Goal: Task Accomplishment & Management: Use online tool/utility

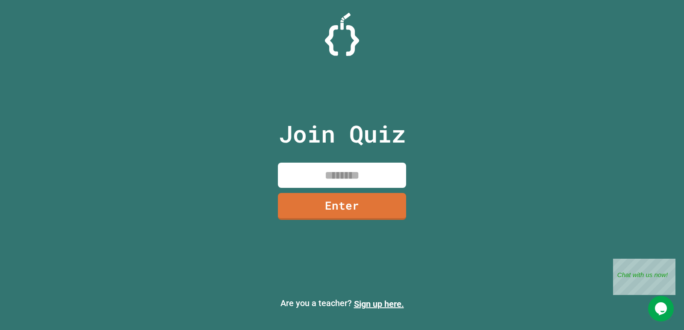
click at [373, 180] on input at bounding box center [342, 175] width 128 height 25
type input "********"
click at [342, 200] on link "Enter" at bounding box center [342, 205] width 124 height 28
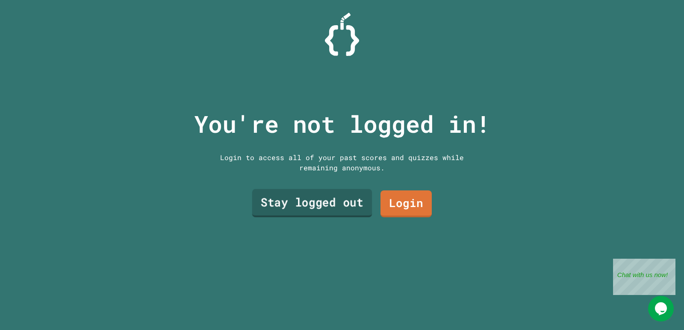
click at [309, 201] on link "Stay logged out" at bounding box center [312, 203] width 120 height 28
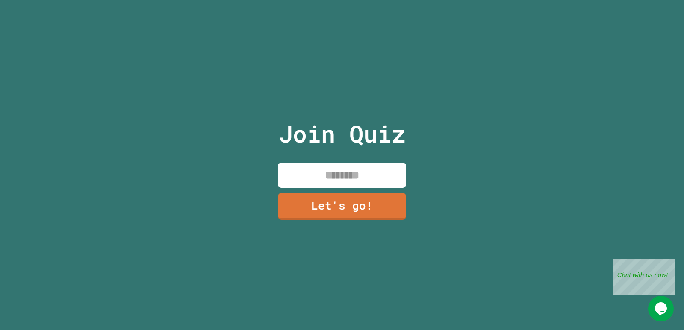
click at [381, 177] on input at bounding box center [342, 175] width 128 height 25
type input "**********"
click at [353, 200] on link "Let's go!" at bounding box center [342, 205] width 127 height 28
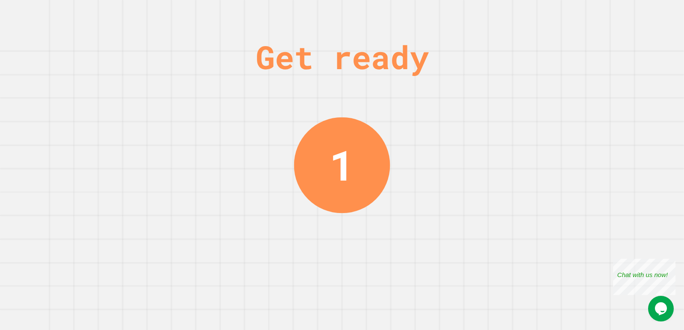
click at [326, 171] on div "1" at bounding box center [342, 165] width 96 height 96
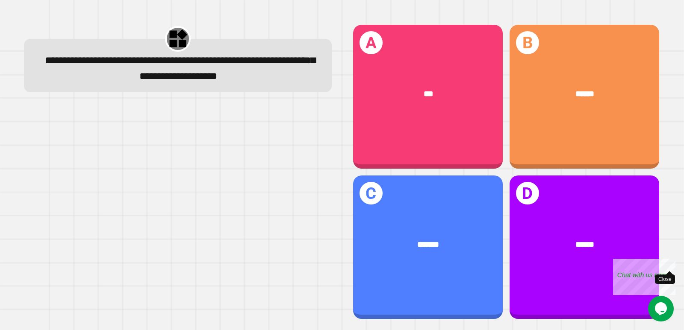
click at [670, 259] on div "Close" at bounding box center [669, 264] width 11 height 11
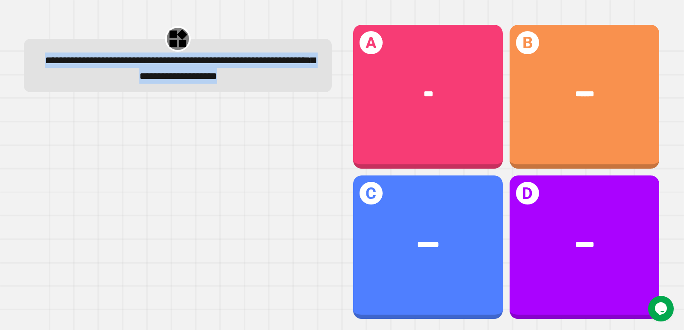
drag, startPoint x: 61, startPoint y: 60, endPoint x: 204, endPoint y: 97, distance: 147.9
click at [204, 84] on div "**********" at bounding box center [178, 68] width 280 height 31
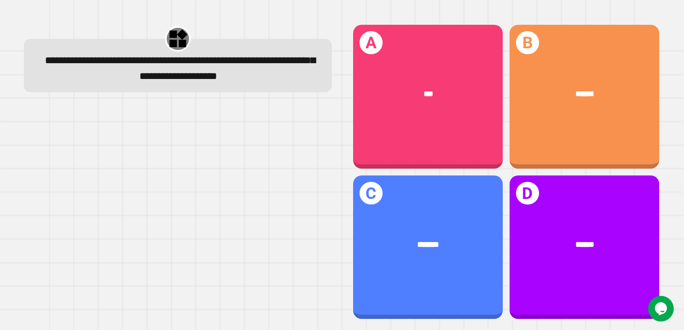
click at [188, 186] on div at bounding box center [178, 213] width 308 height 214
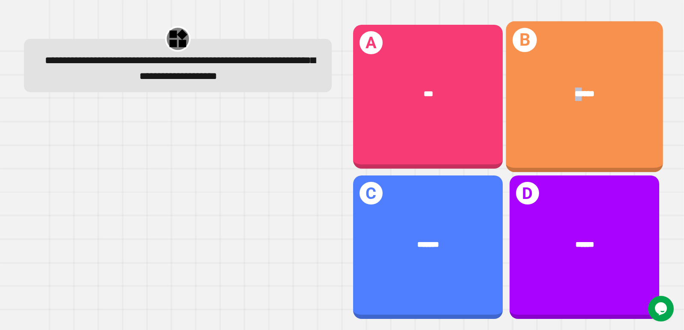
drag, startPoint x: 536, startPoint y: 65, endPoint x: 571, endPoint y: 126, distance: 70.7
click at [571, 126] on div "B ******" at bounding box center [584, 96] width 157 height 151
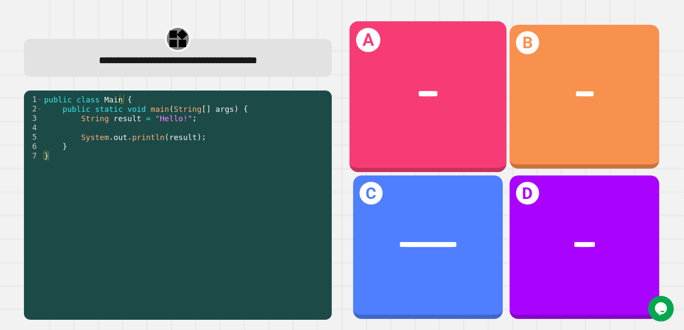
click at [433, 88] on div "******" at bounding box center [428, 94] width 122 height 13
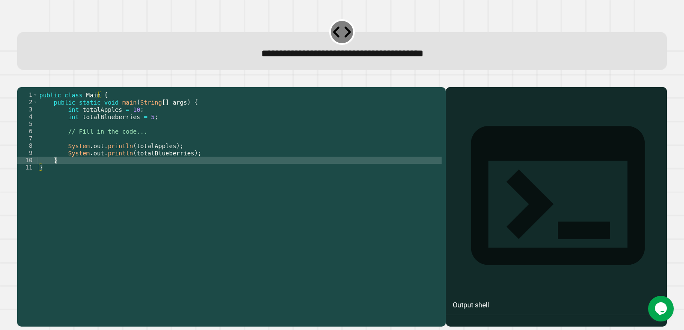
click at [216, 171] on div "public class Main { public static void main ( String [ ] args ) { int totalAppl…" at bounding box center [240, 196] width 404 height 211
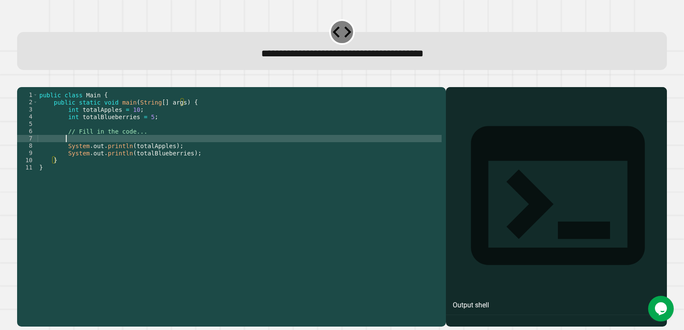
drag, startPoint x: 216, startPoint y: 154, endPoint x: 216, endPoint y: 149, distance: 5.1
click at [216, 150] on div "public class Main { public static void main ( String [ ] args ) { int totalAppl…" at bounding box center [240, 196] width 404 height 211
click at [211, 127] on div "public class Main { public static void main ( String [ ] args ) { int totalAppl…" at bounding box center [240, 196] width 404 height 211
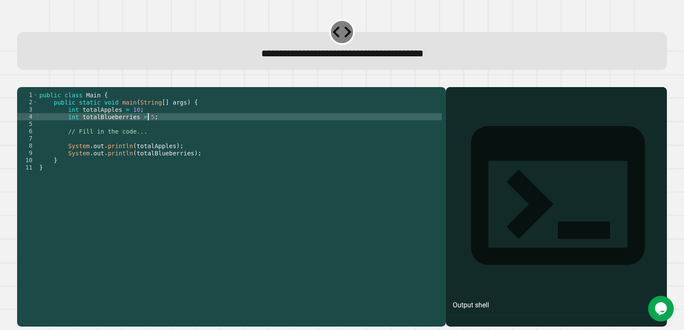
click at [126, 123] on div "public class Main { public static void main ( String [ ] args ) { int totalAppl…" at bounding box center [240, 196] width 404 height 211
click at [144, 130] on div "public class Main { public static void main ( String [ ] args ) { int totalAppl…" at bounding box center [240, 196] width 404 height 211
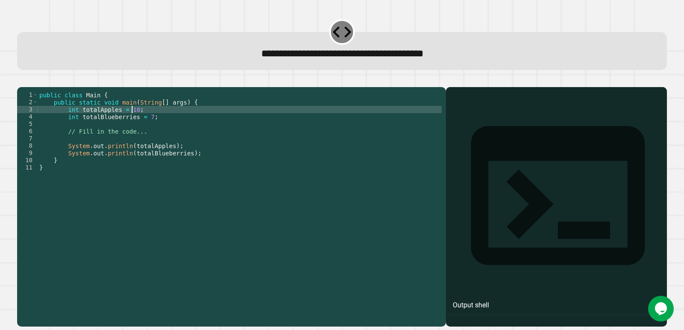
click at [132, 123] on div "public class Main { public static void main ( String [ ] args ) { int totalAppl…" at bounding box center [240, 196] width 404 height 211
click at [145, 129] on div "public class Main { public static void main ( String [ ] args ) { int totalAppl…" at bounding box center [240, 196] width 404 height 211
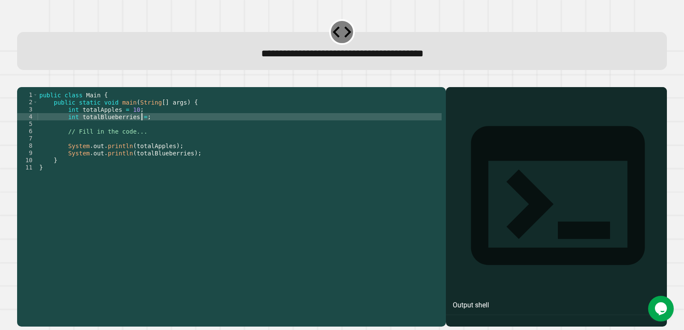
scroll to position [0, 7]
click at [66, 126] on div "public class Main { public static void main ( String [ ] args ) { int totalAppl…" at bounding box center [240, 196] width 404 height 211
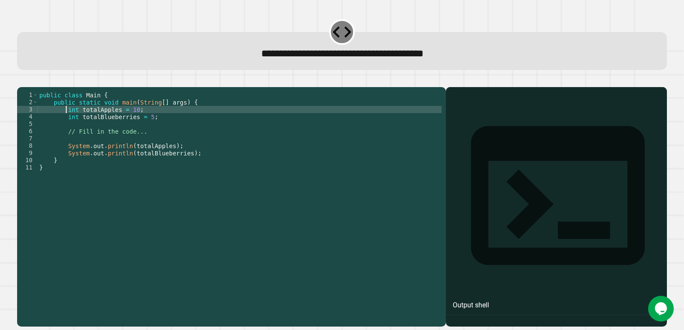
scroll to position [0, 6]
click at [75, 149] on div "public class Main { public static void main ( String [ ] args ) { int totalAppl…" at bounding box center [240, 196] width 404 height 211
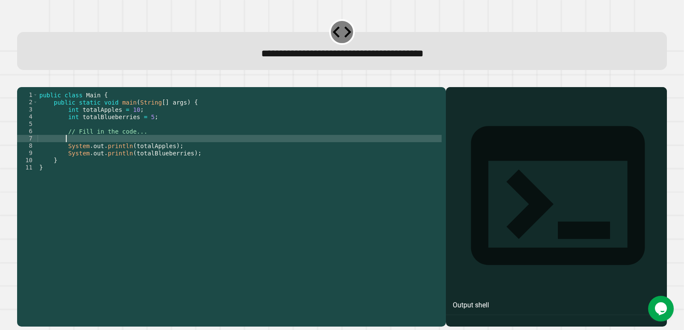
click at [77, 128] on div "public class Main { public static void main ( String [ ] args ) { int totalAppl…" at bounding box center [240, 196] width 404 height 211
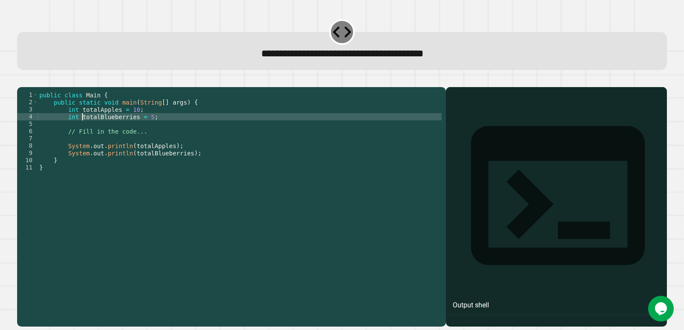
click at [81, 129] on div "public class Main { public static void main ( String [ ] args ) { int totalAppl…" at bounding box center [240, 196] width 404 height 211
click at [79, 129] on div "public class Main { public static void main ( String [ ] args ) { int totalAppl…" at bounding box center [240, 196] width 404 height 211
drag, startPoint x: 79, startPoint y: 129, endPoint x: 99, endPoint y: 132, distance: 20.2
click at [99, 132] on div "public class Main { public static void main ( String [ ] args ) { int totalAppl…" at bounding box center [240, 196] width 404 height 211
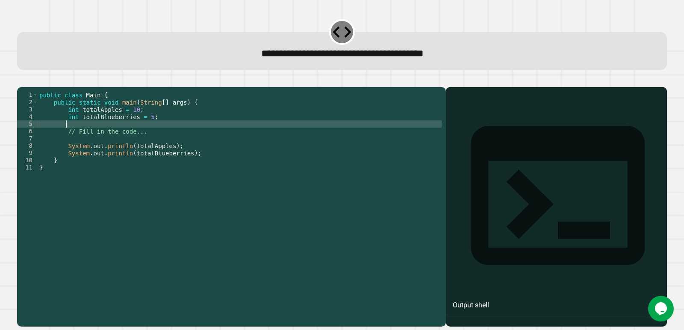
click at [82, 135] on div "public class Main { public static void main ( String [ ] args ) { int totalAppl…" at bounding box center [240, 196] width 404 height 211
click at [65, 138] on div "public class Main { public static void main ( String [ ] args ) { int totalAppl…" at bounding box center [240, 196] width 404 height 211
click at [152, 140] on div "public class Main { public static void main ( String [ ] args ) { int totalAppl…" at bounding box center [240, 196] width 404 height 211
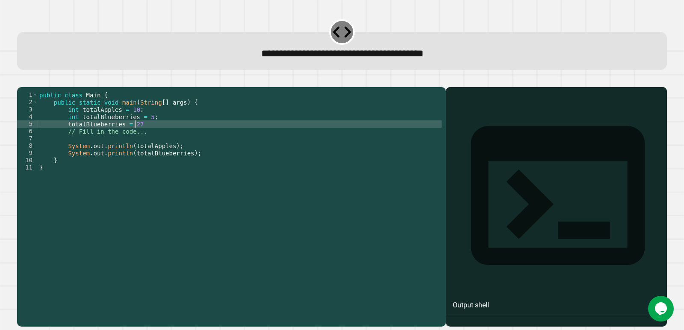
click at [21, 80] on icon "button" at bounding box center [21, 80] width 0 height 0
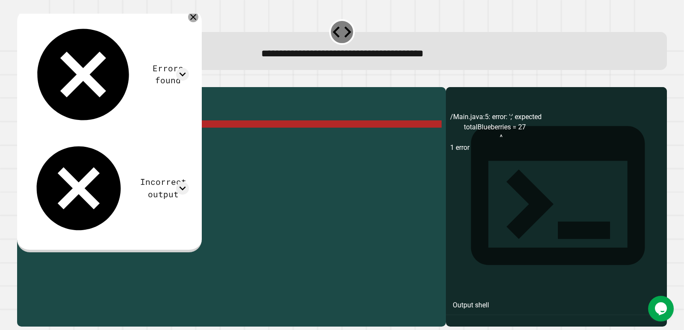
click at [198, 19] on icon at bounding box center [193, 17] width 10 height 10
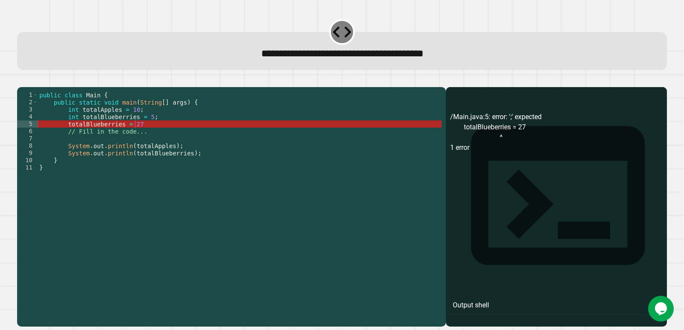
click at [66, 135] on div "public class Main { public static void main ( String [ ] args ) { int totalAppl…" at bounding box center [240, 196] width 404 height 211
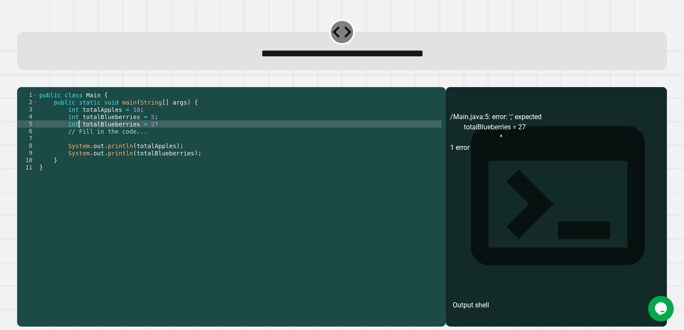
scroll to position [0, 3]
click at [21, 80] on button "button" at bounding box center [21, 80] width 0 height 0
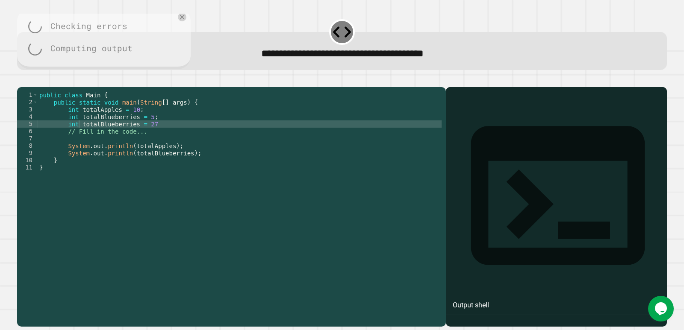
click at [33, 83] on div at bounding box center [342, 82] width 650 height 10
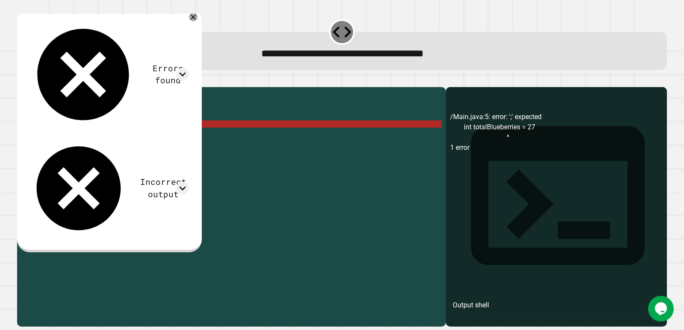
click at [163, 138] on div "public class Main { public static void main ( String [ ] args ) { int totalAppl…" at bounding box center [240, 196] width 404 height 211
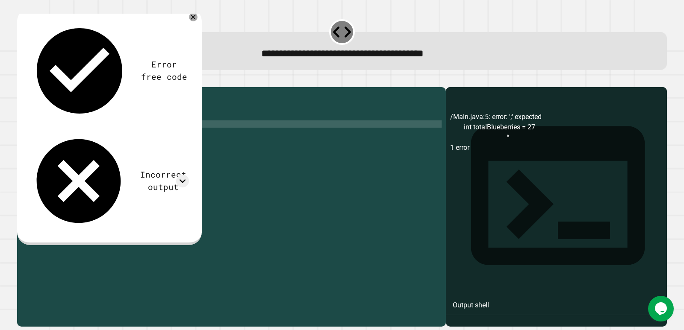
scroll to position [0, 2]
type textarea "*"
click at [145, 131] on div "public class Main { public static void main ( String [ ] args ) { int totalAppl…" at bounding box center [240, 196] width 404 height 211
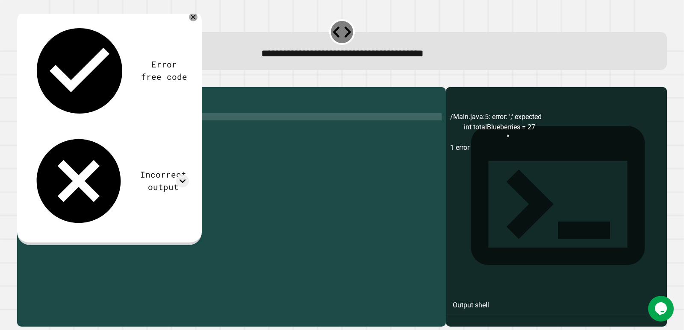
scroll to position [0, 7]
type textarea "**********"
click at [19, 86] on div at bounding box center [342, 82] width 650 height 10
click at [21, 80] on icon "button" at bounding box center [21, 80] width 0 height 0
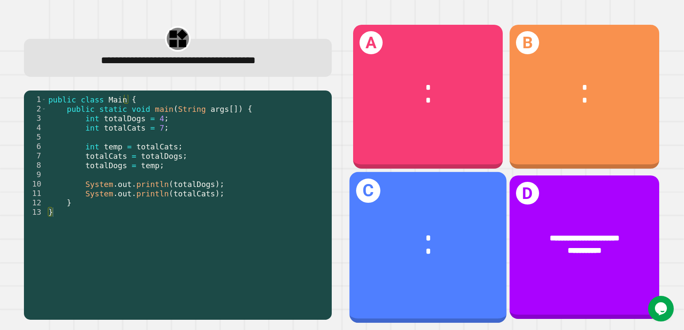
click at [362, 222] on div "* *" at bounding box center [427, 245] width 157 height 61
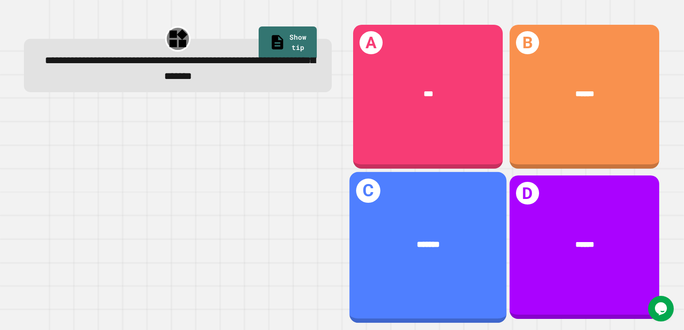
click at [437, 238] on div "*******" at bounding box center [428, 244] width 122 height 13
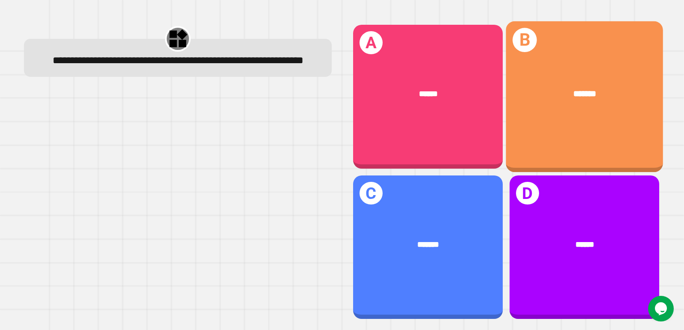
click at [578, 202] on div "D ******" at bounding box center [584, 248] width 150 height 144
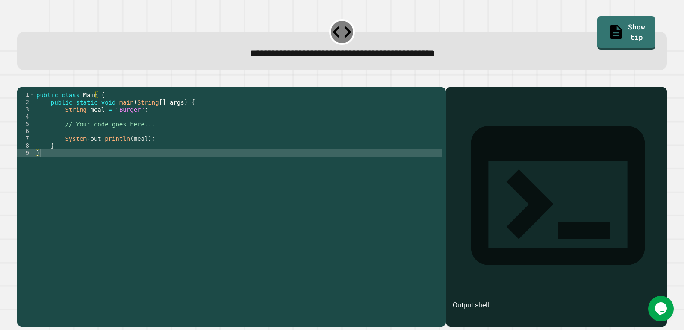
click at [134, 149] on div "public class Main { public static void main ( String [ ] args ) { String meal =…" at bounding box center [238, 196] width 407 height 211
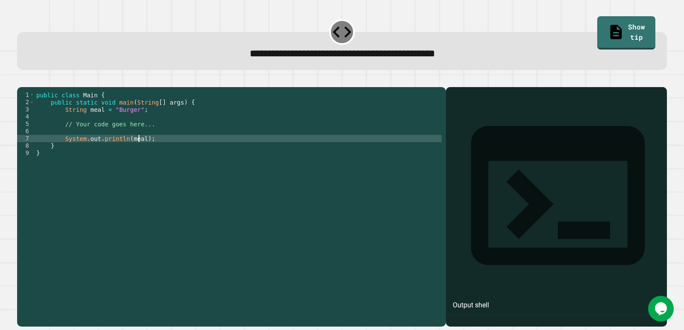
click at [139, 150] on div "public class Main { public static void main ( String [ ] args ) { String meal =…" at bounding box center [238, 196] width 407 height 211
click at [132, 124] on div "public class Main { public static void main ( String [ ] args ) { String meal =…" at bounding box center [238, 196] width 407 height 211
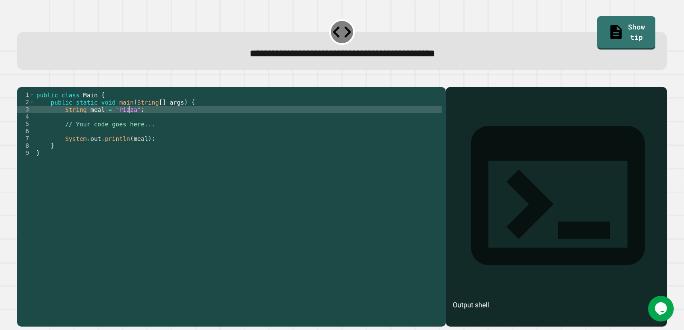
scroll to position [0, 6]
type textarea "**********"
click at [21, 80] on button "button" at bounding box center [21, 80] width 0 height 0
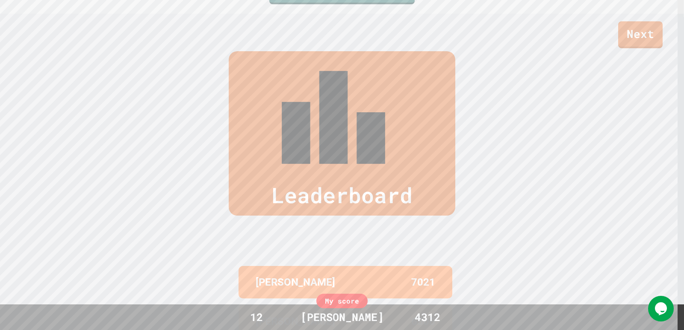
scroll to position [356, 0]
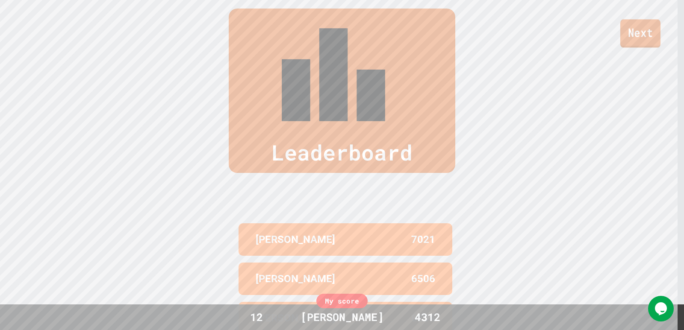
click at [630, 35] on link "Next" at bounding box center [640, 33] width 40 height 28
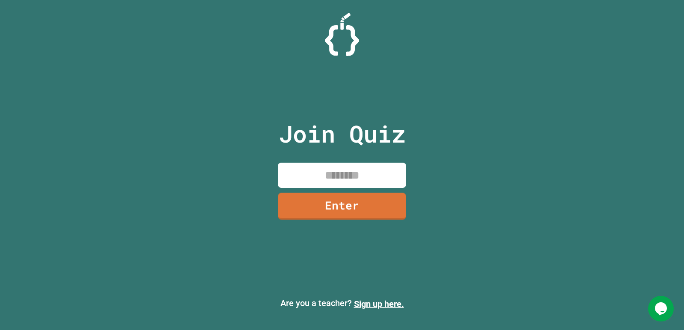
click at [368, 163] on input at bounding box center [342, 175] width 128 height 25
type input "********"
click at [394, 210] on link "Enter" at bounding box center [342, 205] width 128 height 28
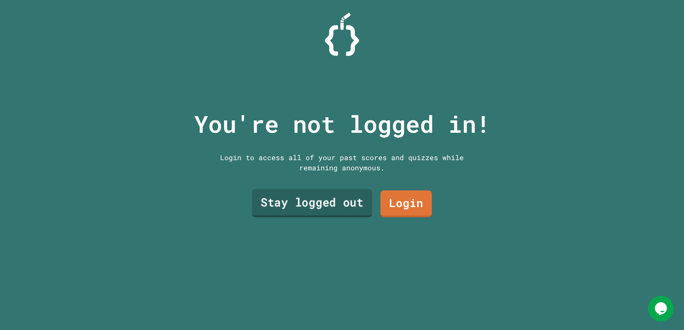
click at [344, 191] on link "Stay logged out" at bounding box center [312, 203] width 120 height 28
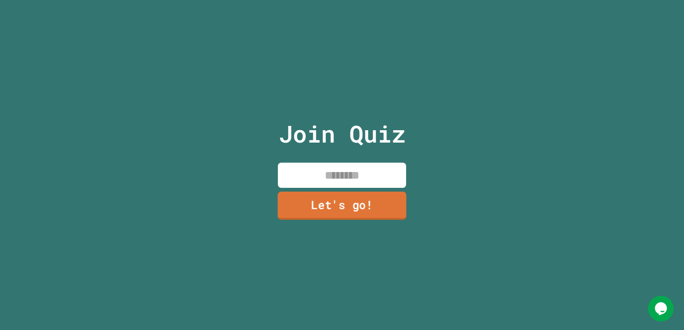
click at [339, 170] on input at bounding box center [342, 175] width 128 height 25
type input "*"
type input "**********"
click at [403, 212] on div "**********" at bounding box center [342, 165] width 144 height 330
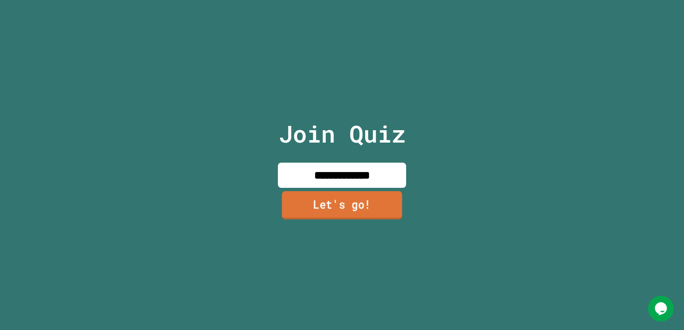
click at [366, 196] on link "Let's go!" at bounding box center [342, 205] width 120 height 28
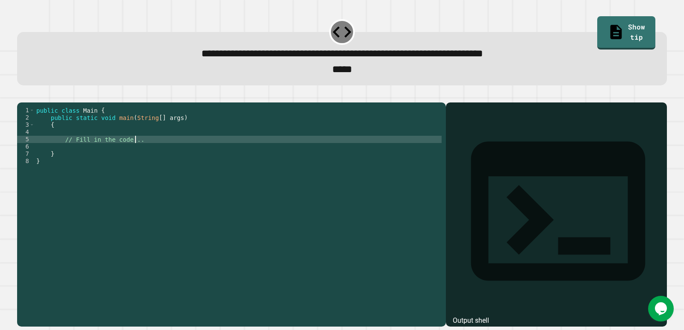
click at [138, 151] on div "public class Main { public static void main ( String [ ] args ) { // Fill in th…" at bounding box center [238, 205] width 407 height 196
click at [133, 142] on div "public class Main { public static void main ( String [ ] args ) { // Fill in th…" at bounding box center [238, 205] width 407 height 196
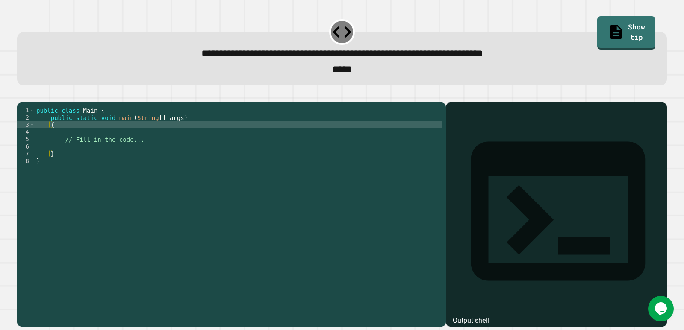
click at [145, 152] on div "public class Main { public static void main ( String [ ] args ) { // Fill in th…" at bounding box center [238, 205] width 407 height 196
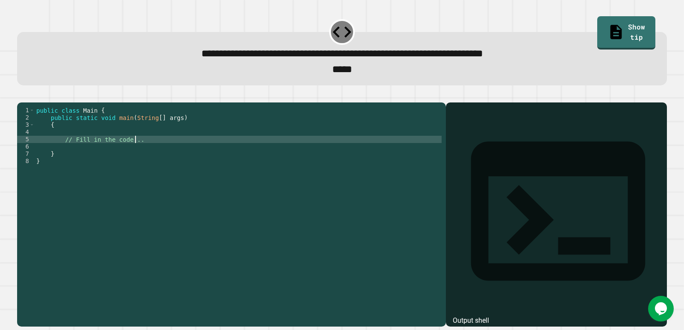
click at [136, 143] on div "public class Main { public static void main ( String [ ] args ) { // Fill in th…" at bounding box center [238, 205] width 407 height 196
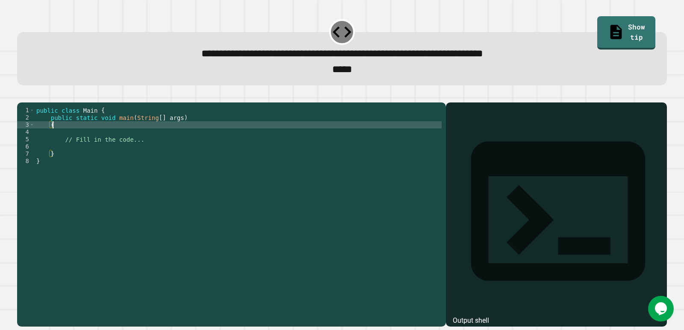
click at [144, 151] on div "public class Main { public static void main ( String [ ] args ) { // Fill in th…" at bounding box center [238, 205] width 407 height 196
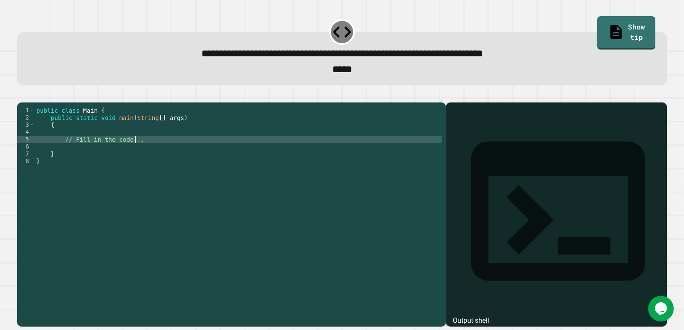
click at [145, 166] on div "public class Main { public static void main ( String [ ] args ) { // Fill in th…" at bounding box center [238, 205] width 407 height 196
click at [137, 156] on div "public class Main { public static void main ( String [ ] args ) { // Fill in th…" at bounding box center [238, 205] width 407 height 196
click at [135, 155] on div "public class Main { public static void main ( String [ ] args ) { // Fill in th…" at bounding box center [238, 205] width 407 height 196
click at [132, 150] on div "public class Main { public static void main ( String [ ] args ) { // Fill in th…" at bounding box center [238, 205] width 407 height 196
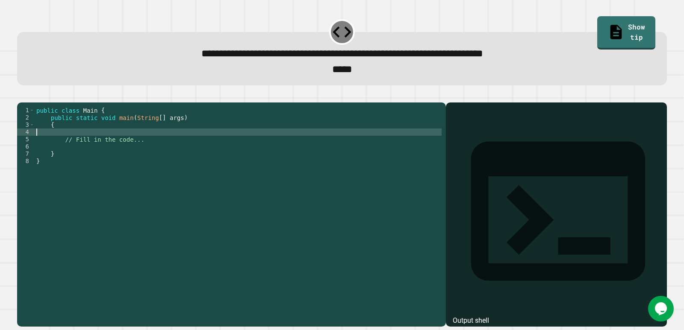
click at [144, 153] on div "public class Main { public static void main ( String [ ] args ) { // Fill in th…" at bounding box center [238, 205] width 407 height 196
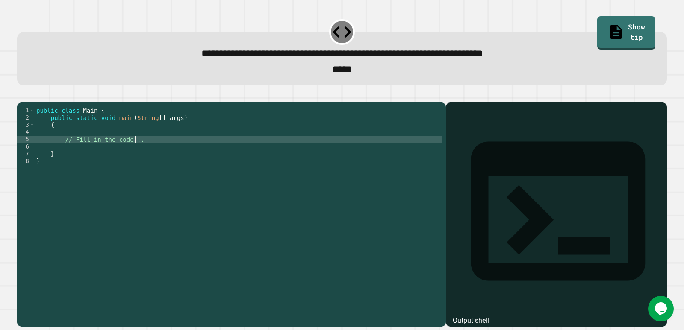
type textarea "**********"
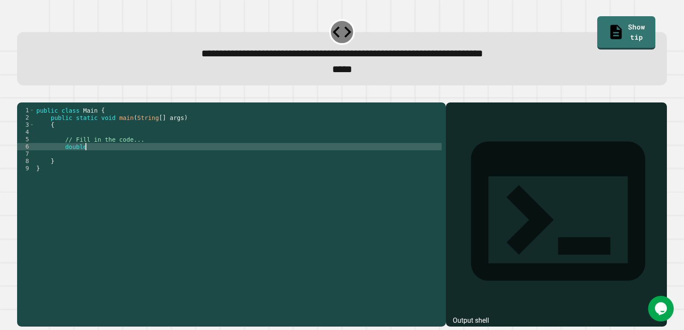
scroll to position [0, 3]
type textarea "*"
click at [30, 93] on div "***** 1 2 3 4 5 6 7 8 9 public class Main { public static void main ( String [ …" at bounding box center [342, 209] width 656 height 241
click at [21, 96] on button "button" at bounding box center [21, 96] width 0 height 0
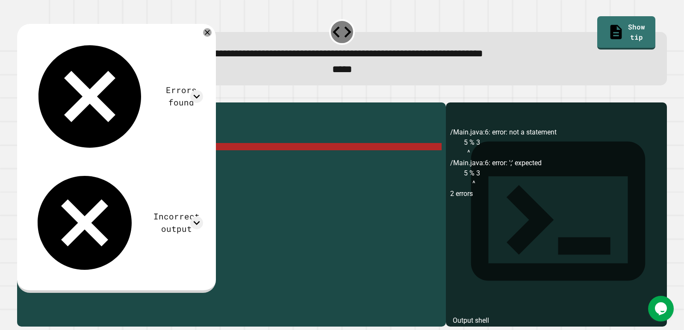
click at [62, 160] on div "public class Main { public static void main ( String [ ] args ) { // Fill in th…" at bounding box center [238, 205] width 407 height 196
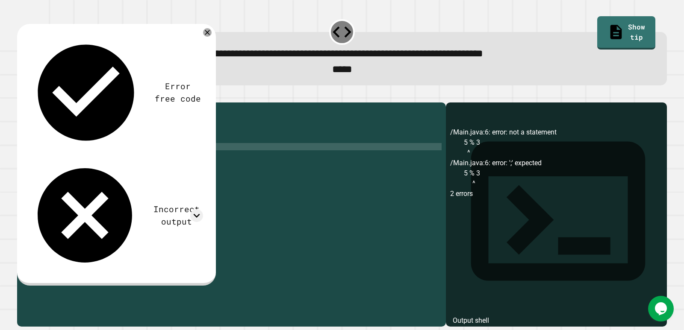
scroll to position [0, 3]
click at [21, 96] on icon "button" at bounding box center [21, 96] width 0 height 0
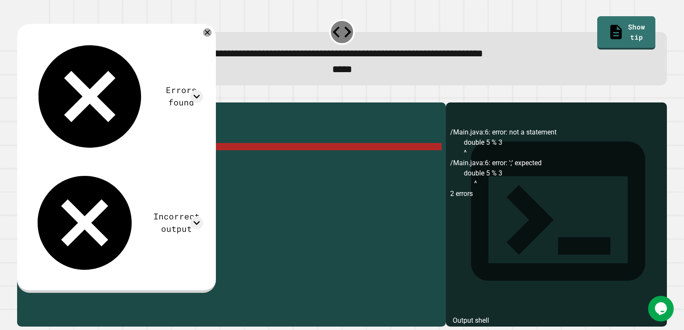
click at [70, 165] on div "public class Main { public static void main ( String [ ] args ) { // Fill in th…" at bounding box center [238, 205] width 407 height 196
click at [81, 164] on div "public class Main { public static void main ( String [ ] args ) { // Fill in th…" at bounding box center [238, 205] width 407 height 196
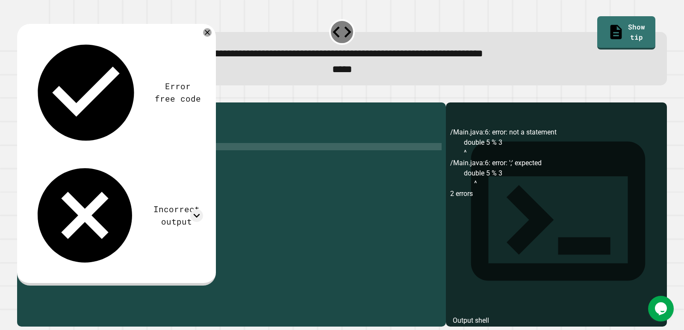
scroll to position [0, 6]
click at [125, 160] on div "public class Main { public static void main ( String [ ] args ) { // Fill in th…" at bounding box center [238, 205] width 407 height 196
click at [156, 162] on div "public class Main { public static void main ( String [ ] args ) { // Fill in th…" at bounding box center [238, 205] width 407 height 196
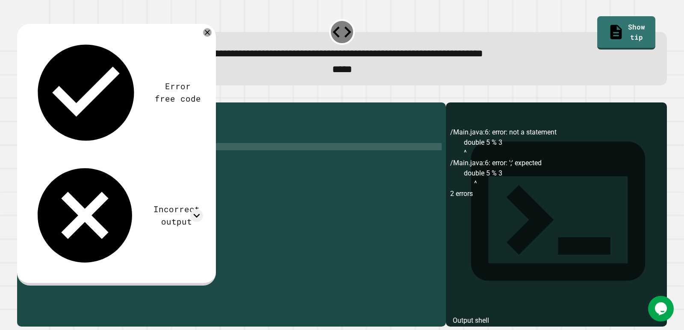
click at [21, 96] on button "button" at bounding box center [21, 96] width 0 height 0
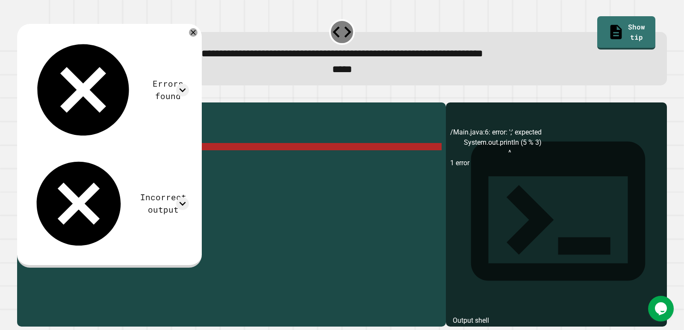
scroll to position [0, 7]
click at [268, 153] on div "public class Main { public static void main ( String [ ] args ) { // Fill in th…" at bounding box center [238, 205] width 407 height 196
click at [274, 159] on div "public class Main { public static void main ( String [ ] args ) { // Fill in th…" at bounding box center [238, 205] width 407 height 196
click at [274, 159] on div "public class Main { public static void main ( String [ ] args ) { // Fill in th…" at bounding box center [238, 198] width 407 height 182
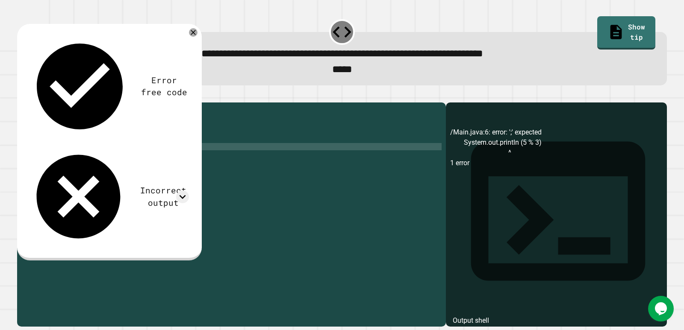
click at [128, 164] on div "public class Main { public static void main ( String [ ] args ) { // Fill in th…" at bounding box center [238, 205] width 407 height 196
click at [21, 96] on icon "button" at bounding box center [21, 96] width 0 height 0
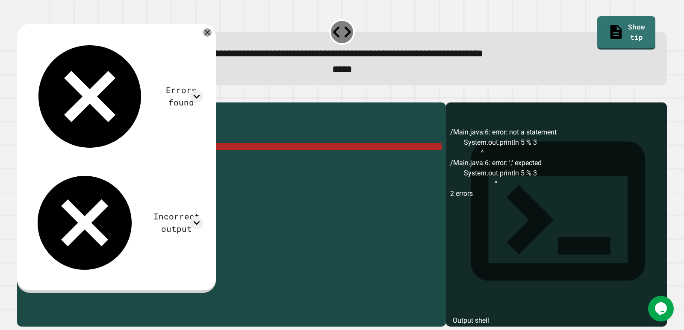
click at [156, 160] on div "public class Main { public static void main ( String [ ] args ) { // Fill in th…" at bounding box center [238, 205] width 407 height 196
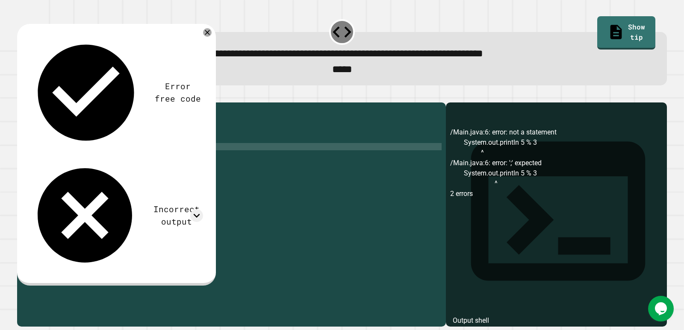
scroll to position [0, 4]
click at [21, 96] on icon "button" at bounding box center [21, 96] width 0 height 0
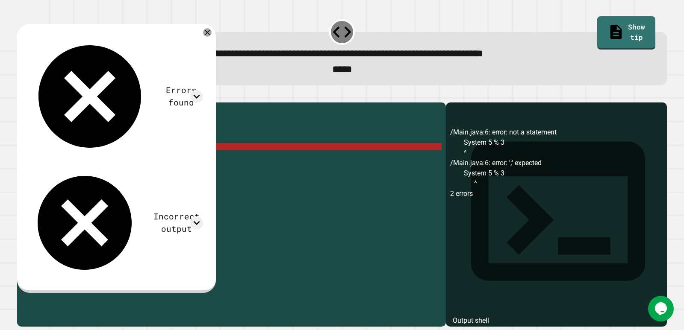
click at [153, 164] on div "public class Main { public static void main ( String [ ] args ) { // Fill in th…" at bounding box center [238, 205] width 407 height 196
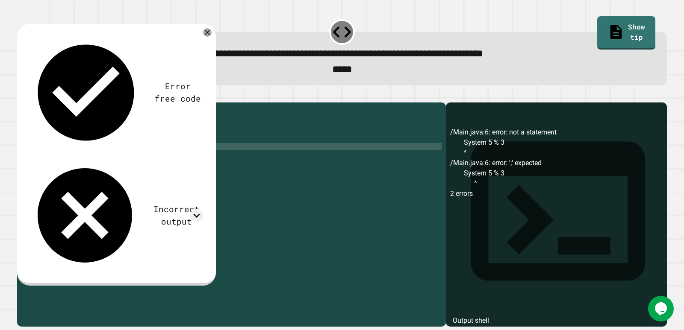
type textarea "*"
click at [21, 96] on icon "button" at bounding box center [21, 96] width 0 height 0
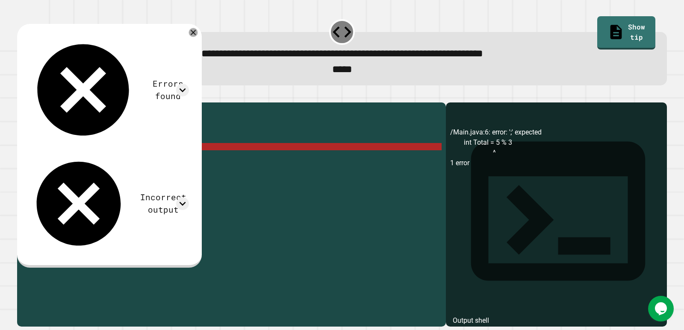
click at [198, 35] on icon at bounding box center [193, 32] width 9 height 9
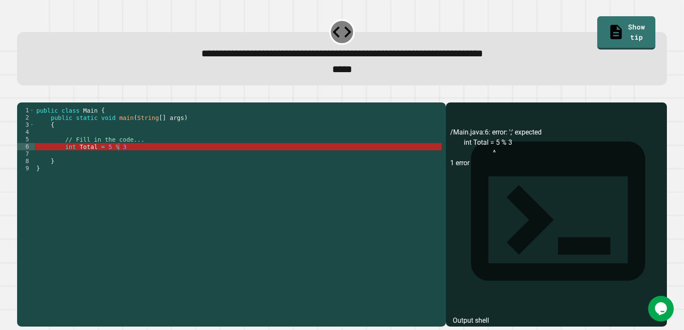
click at [201, 158] on div "public class Main { public static void main ( String [ ] args ) { // Fill in th…" at bounding box center [238, 205] width 407 height 196
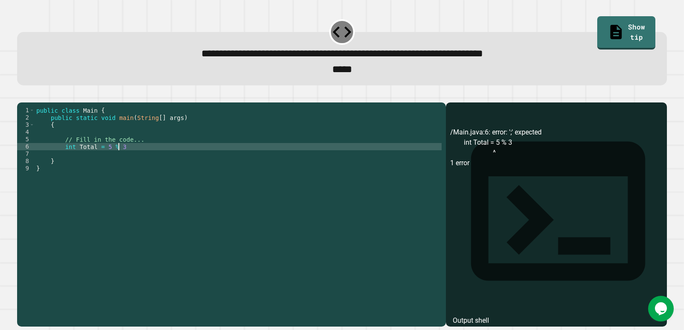
scroll to position [0, 6]
click at [91, 160] on div "public class Main { public static void main ( String [ ] args ) { // Fill in th…" at bounding box center [238, 205] width 407 height 196
click at [94, 161] on div "public class Main { public static void main ( String [ ] args ) { // Fill in th…" at bounding box center [238, 198] width 407 height 182
click at [92, 160] on div "public class Main { public static void main ( String [ ] args ) { // Fill in th…" at bounding box center [238, 205] width 407 height 196
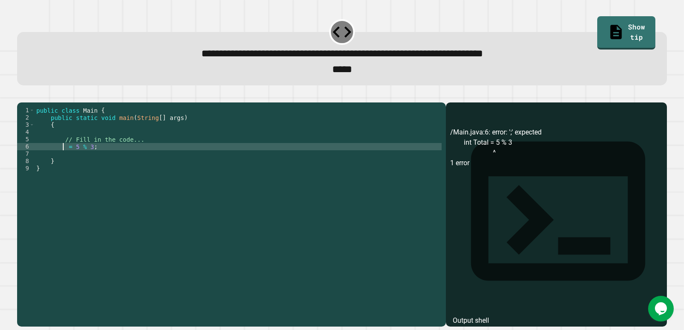
type textarea "**********"
click at [71, 175] on div "public class Main { public static void main ( String [ ] args ) { // Fill in th…" at bounding box center [238, 205] width 407 height 196
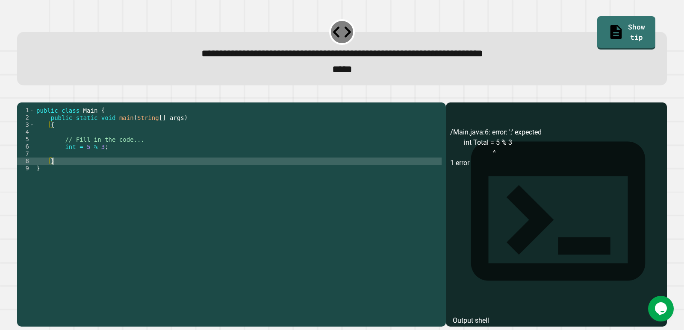
scroll to position [0, 1]
click at [71, 172] on div "public class Main { public static void main ( String [ ] args ) { // Fill in th…" at bounding box center [238, 205] width 407 height 196
click at [71, 168] on div "public class Main { public static void main ( String [ ] args ) { // Fill in th…" at bounding box center [238, 205] width 407 height 196
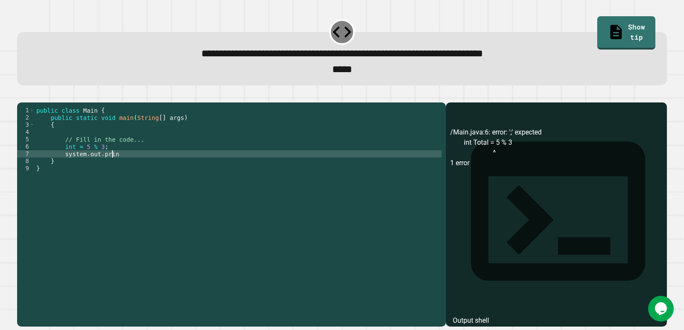
scroll to position [0, 5]
click at [69, 158] on div "public class Main { public static void main ( String [ ] args ) { // Fill in th…" at bounding box center [238, 205] width 407 height 196
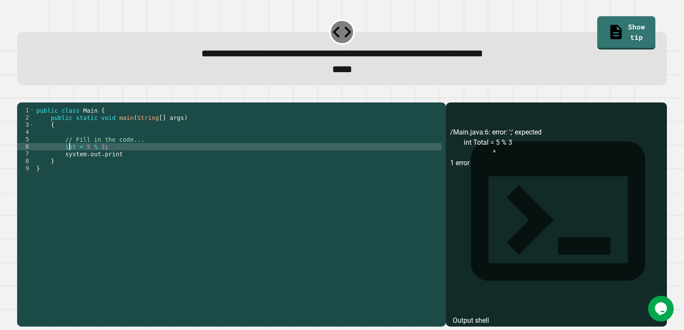
scroll to position [0, 4]
click at [74, 163] on div "public class Main { public static void main ( String [ ] args ) { // Fill in th…" at bounding box center [238, 205] width 407 height 196
click at [73, 160] on div "public class Main { public static void main ( String [ ] args ) { // Fill in th…" at bounding box center [238, 205] width 407 height 196
click at [132, 168] on div "public class Main { public static void main ( String [ ] args ) { // Fill in th…" at bounding box center [238, 205] width 407 height 196
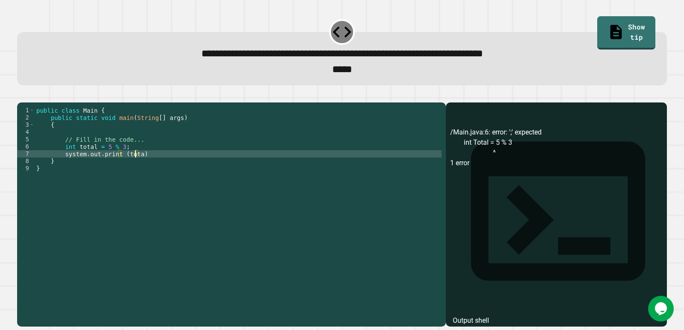
scroll to position [0, 7]
click at [165, 174] on div "public class Main { public static void main ( String [ ] args ) { // Fill in th…" at bounding box center [238, 205] width 407 height 196
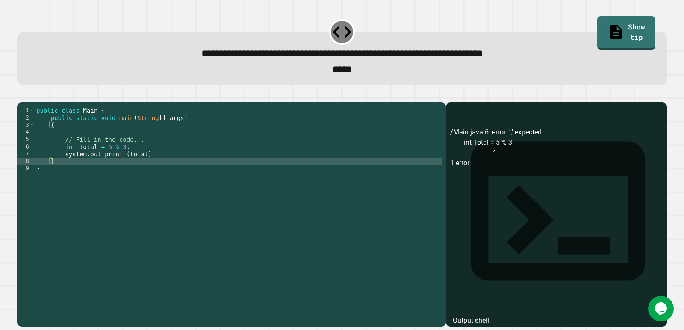
scroll to position [0, 1]
click at [163, 169] on div "public class Main { public static void main ( String [ ] args ) { // Fill in th…" at bounding box center [238, 205] width 407 height 196
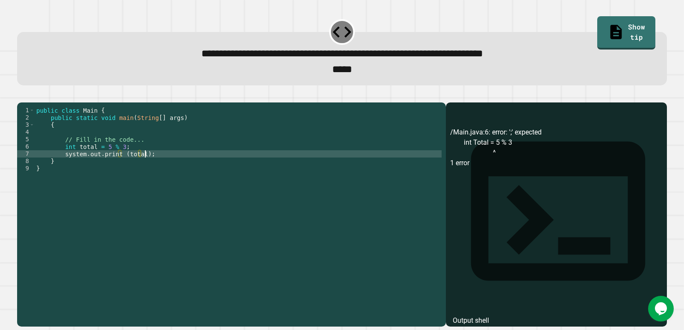
scroll to position [0, 7]
click at [21, 96] on button "button" at bounding box center [21, 96] width 0 height 0
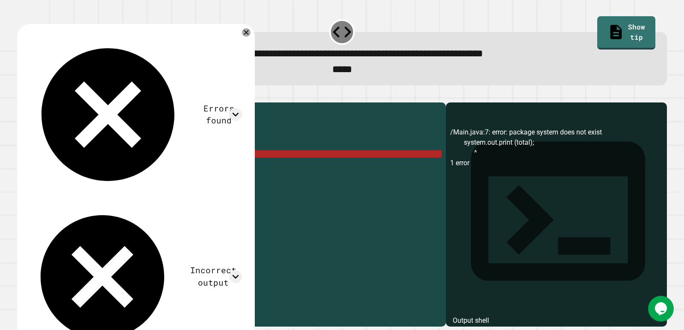
click at [65, 171] on div "public class Main { public static void main ( String [ ] args ) { // Fill in th…" at bounding box center [238, 205] width 407 height 196
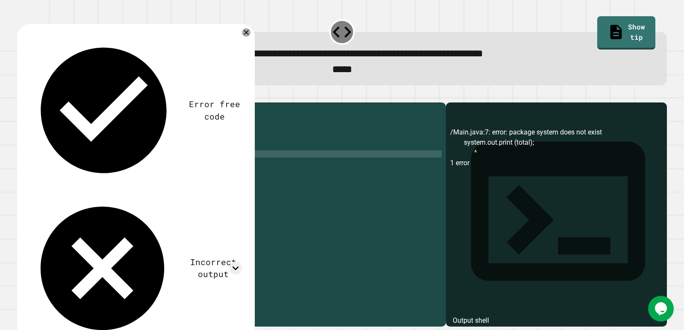
scroll to position [0, 2]
type textarea "**********"
click at [21, 96] on icon "button" at bounding box center [21, 96] width 0 height 0
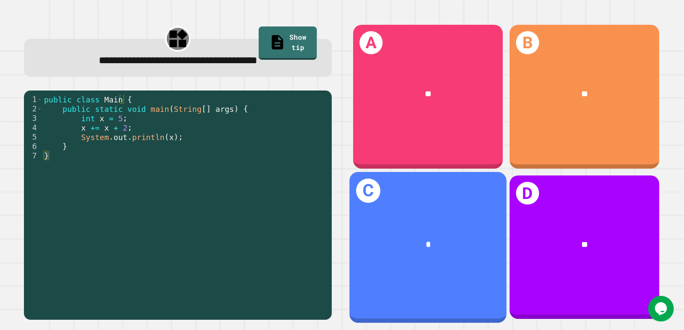
click at [426, 274] on div "C *" at bounding box center [427, 247] width 157 height 151
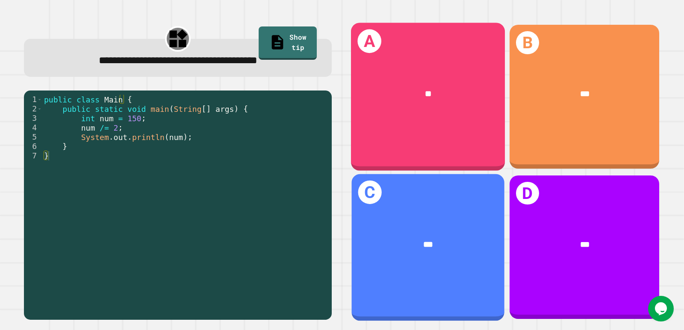
click at [447, 137] on div "A **" at bounding box center [428, 97] width 154 height 148
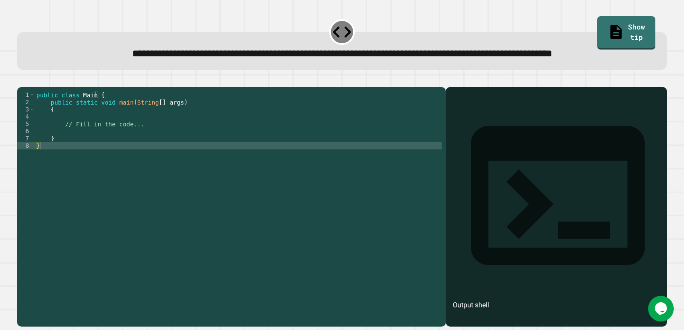
click at [92, 159] on div "public class Main { public static void main ( String [ ] args ) { // Fill in th…" at bounding box center [238, 189] width 407 height 196
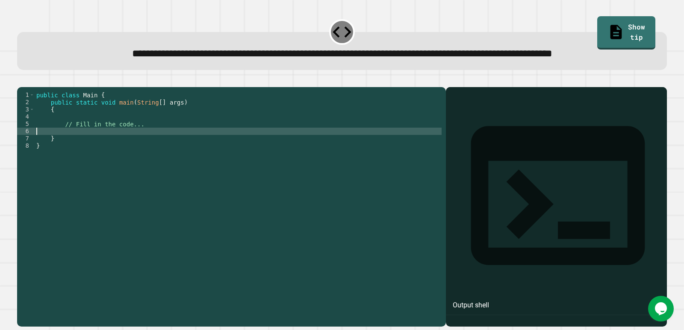
scroll to position [0, 0]
type textarea "**********"
click at [97, 176] on div "public class Main { public static void main ( String [ ] args ) { // Fill in th…" at bounding box center [238, 189] width 407 height 196
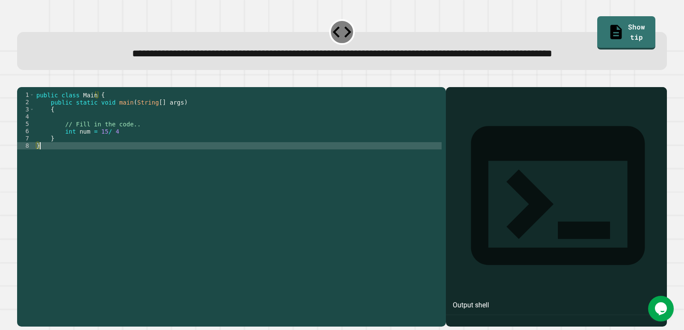
scroll to position [0, 0]
click at [99, 168] on div "public class Main { public static void main ( String [ ] args ) { // Fill in th…" at bounding box center [238, 189] width 407 height 196
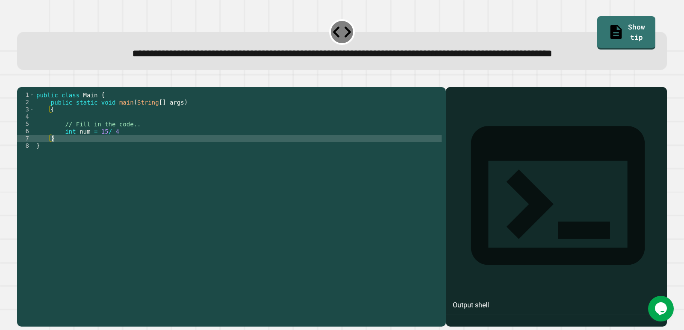
click at [130, 162] on div "public class Main { public static void main ( String [ ] args ) { // Fill in th…" at bounding box center [238, 189] width 407 height 196
click at [122, 168] on div "public class Main { public static void main ( String [ ] args ) { // Fill in th…" at bounding box center [238, 189] width 407 height 196
click at [122, 165] on div "public class Main { public static void main ( String [ ] args ) { // Fill in th…" at bounding box center [238, 189] width 407 height 196
click at [121, 161] on div "public class Main { public static void main ( String [ ] args ) { // Fill in th…" at bounding box center [238, 189] width 407 height 196
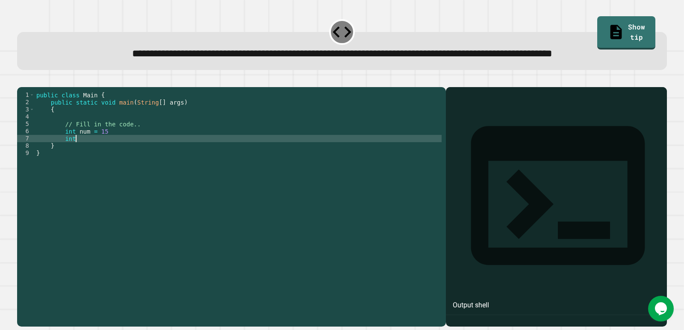
click at [85, 169] on div "public class Main { public static void main ( String [ ] args ) { // Fill in th…" at bounding box center [238, 189] width 407 height 196
type textarea "**********"
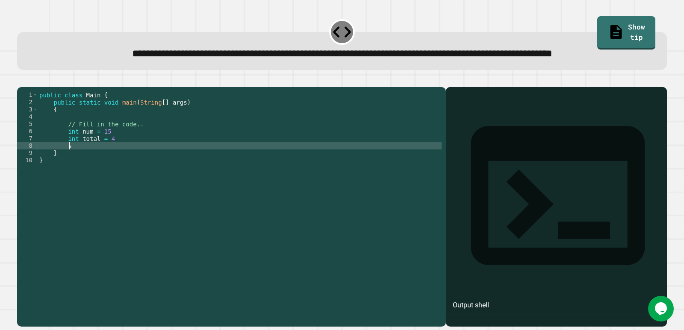
type textarea "*"
click at [147, 174] on div "public class Main { public static void main ( String [ ] args ) { // Fill in th…" at bounding box center [240, 189] width 404 height 196
click at [148, 174] on div "public class Main { public static void main ( String [ ] args ) { // Fill in th…" at bounding box center [240, 189] width 404 height 196
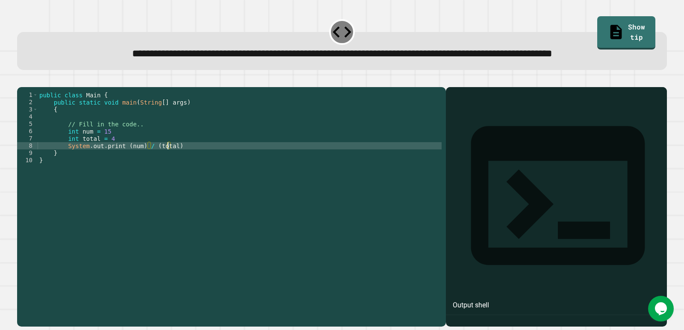
click at [21, 80] on button "button" at bounding box center [21, 80] width 0 height 0
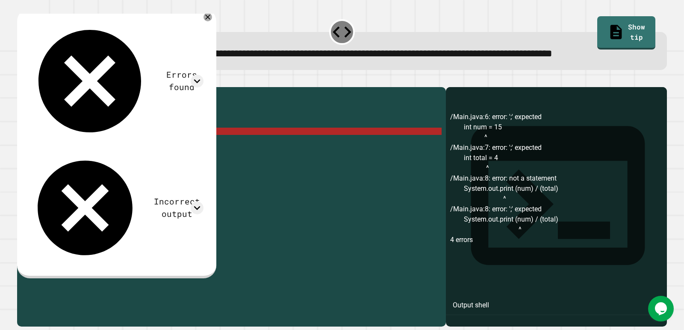
scroll to position [0, 4]
click at [120, 161] on div "public class Main { public static void main ( String [ ] args ) { // Fill in th…" at bounding box center [240, 189] width 404 height 196
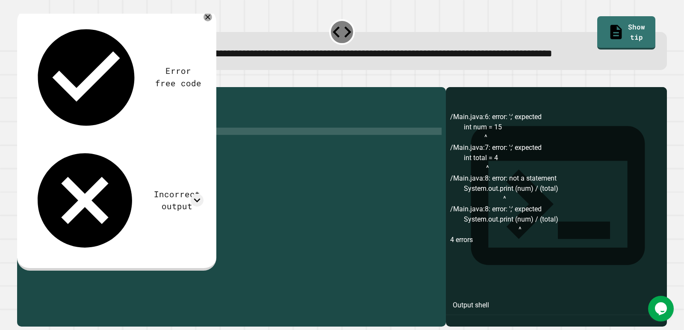
click at [116, 166] on div "public class Main { public static void main ( String [ ] args ) { // Fill in th…" at bounding box center [240, 189] width 404 height 196
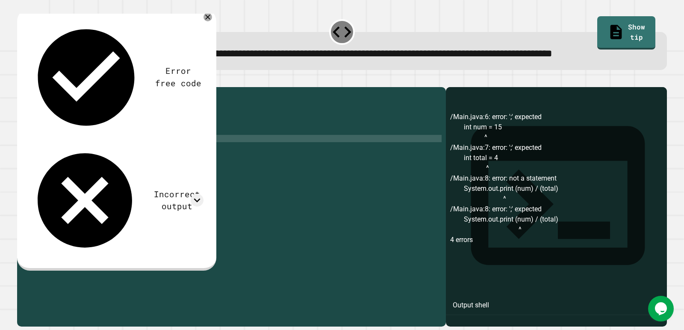
click at [203, 179] on div "public class Main { public static void main ( String [ ] args ) { // Fill in th…" at bounding box center [240, 189] width 404 height 196
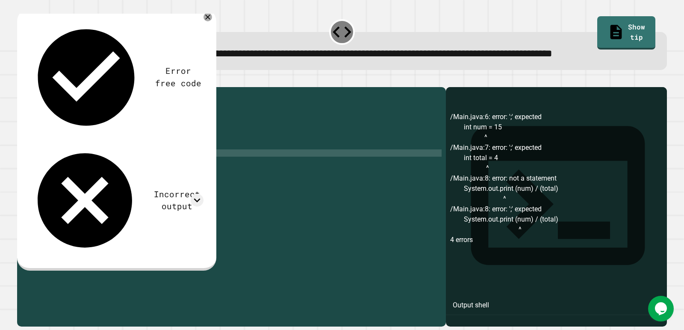
click at [200, 177] on div "public class Main { public static void main ( String [ ] args ) { // Fill in th…" at bounding box center [240, 189] width 404 height 196
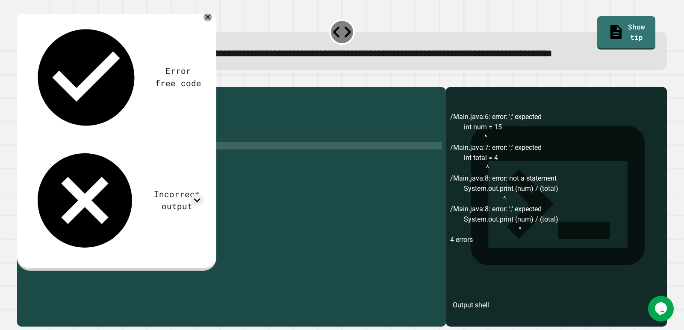
scroll to position [0, 9]
click at [21, 80] on icon "button" at bounding box center [21, 80] width 0 height 0
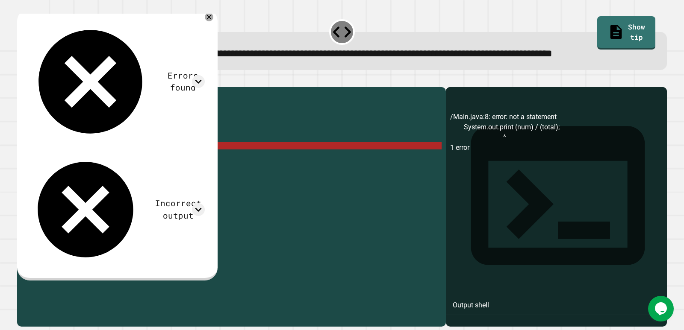
scroll to position [0, 5]
click at [118, 172] on div "public class Main { public static void main ( String [ ] args ) { // Fill in th…" at bounding box center [240, 189] width 404 height 196
click at [119, 172] on div "public class Main { public static void main ( String [ ] args ) { // Fill in th…" at bounding box center [240, 189] width 404 height 196
click at [118, 177] on div "public class Main { public static void main ( String [ ] args ) { // Fill in th…" at bounding box center [240, 189] width 404 height 196
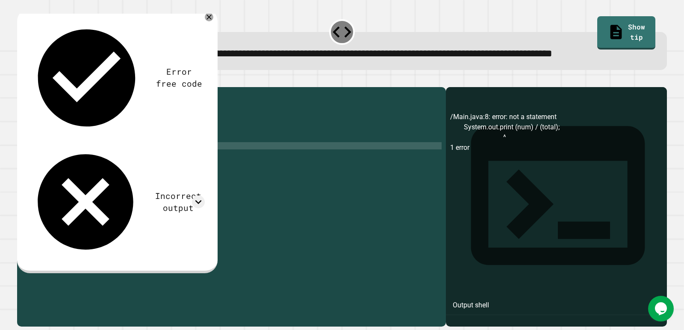
scroll to position [0, 6]
click at [21, 80] on icon "button" at bounding box center [21, 80] width 0 height 0
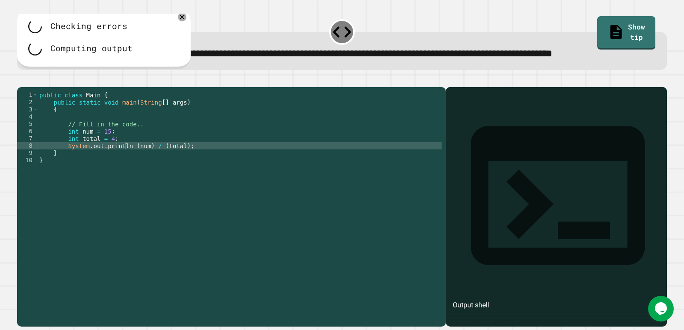
click at [127, 179] on div "public class Main { public static void main ( String [ ] args ) { // Fill in th…" at bounding box center [240, 189] width 404 height 196
click at [123, 172] on div "public class Main { public static void main ( String [ ] args ) { // Fill in th…" at bounding box center [240, 189] width 404 height 196
click at [126, 174] on div "public class Main { public static void main ( String [ ] args ) { // Fill in th…" at bounding box center [240, 189] width 404 height 196
click at [127, 177] on div "public class Main { public static void main ( String [ ] args ) { // Fill in th…" at bounding box center [240, 189] width 404 height 196
click at [135, 178] on div "public class Main { public static void main ( String [ ] args ) { // Fill in th…" at bounding box center [240, 189] width 404 height 196
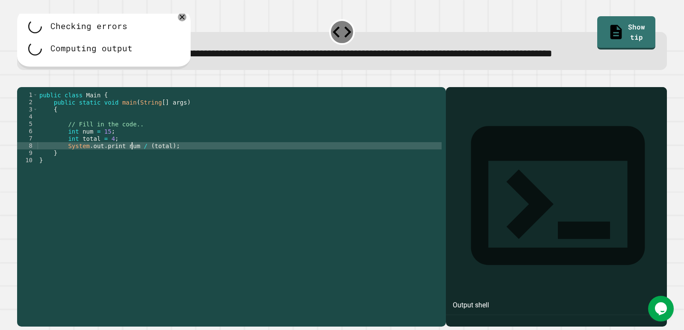
click at [162, 174] on div "public class Main { public static void main ( String [ ] args ) { // Fill in th…" at bounding box center [240, 189] width 404 height 196
click at [163, 179] on div "public class Main { public static void main ( String [ ] args ) { // Fill in th…" at bounding box center [240, 189] width 404 height 196
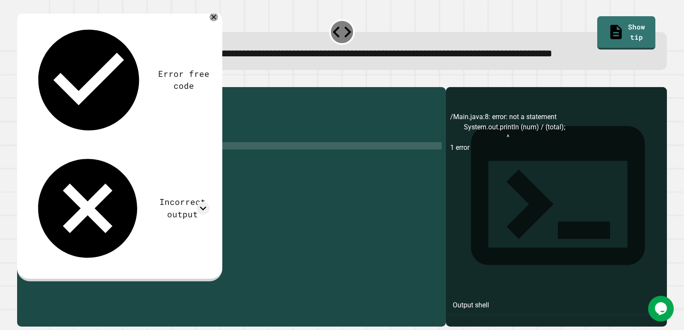
click at [147, 174] on div "public class Main { public static void main ( String [ ] args ) { // Fill in th…" at bounding box center [240, 189] width 404 height 196
click at [143, 172] on div "public class Main { public static void main ( String [ ] args ) { // Fill in th…" at bounding box center [240, 189] width 404 height 196
click at [146, 173] on div "public class Main { public static void main ( String [ ] args ) { // Fill in th…" at bounding box center [240, 189] width 404 height 196
click at [122, 176] on div "public class Main { public static void main ( String [ ] args ) { // Fill in th…" at bounding box center [240, 189] width 404 height 196
click at [161, 175] on div "public class Main { public static void main ( String [ ] args ) { // Fill in th…" at bounding box center [240, 189] width 404 height 196
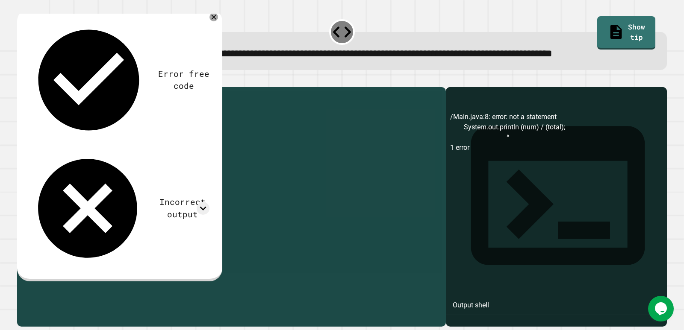
click at [161, 175] on div "public class Main { public static void main ( String [ ] args ) { // Fill in th…" at bounding box center [240, 182] width 404 height 182
click at [161, 175] on div "public class Main { public static void main ( String [ ] args ) { // Fill in th…" at bounding box center [240, 189] width 404 height 196
type textarea "**********"
click at [21, 80] on icon "button" at bounding box center [21, 80] width 0 height 0
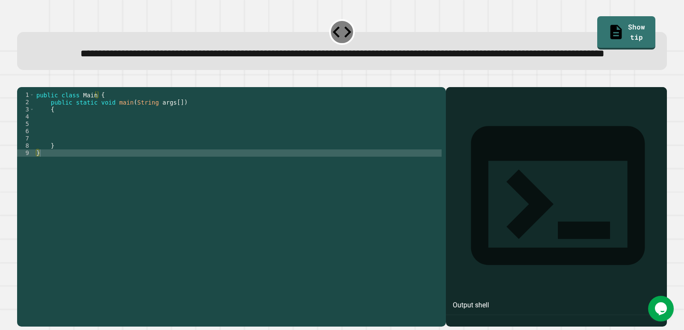
click at [77, 167] on div "public class Main { public static void main ( String args [ ]) { } }" at bounding box center [238, 189] width 407 height 196
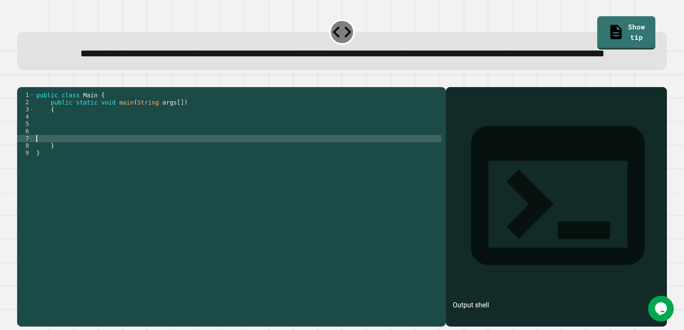
click at [73, 148] on div "public class Main { public static void main ( String args [ ]) { } }" at bounding box center [238, 189] width 407 height 196
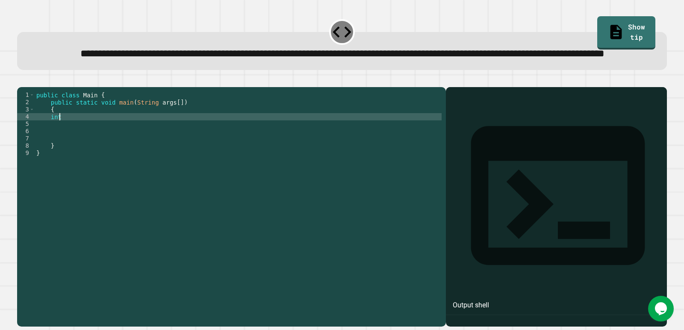
scroll to position [0, 1]
type textarea "*"
type textarea "**********"
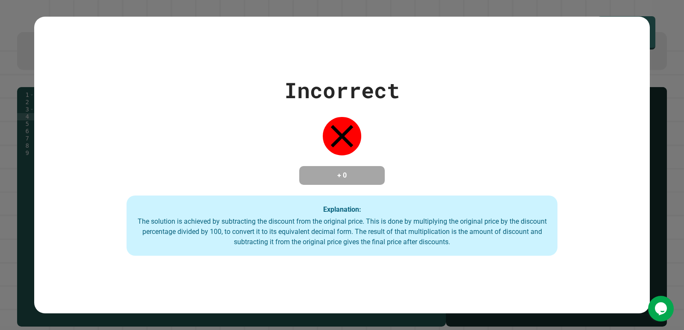
click at [72, 190] on div "Incorrect + 0 Explanation: The solution is achieved by subtracting the discount…" at bounding box center [341, 165] width 615 height 182
click at [0, 216] on div "Incorrect + 0 Explanation: The solution is achieved by subtracting the discount…" at bounding box center [342, 165] width 684 height 330
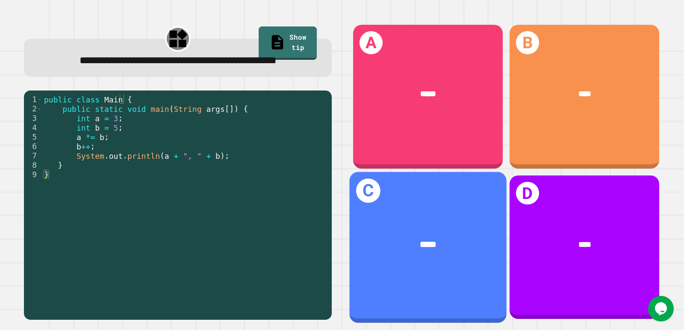
click at [443, 221] on div "*****" at bounding box center [427, 244] width 157 height 47
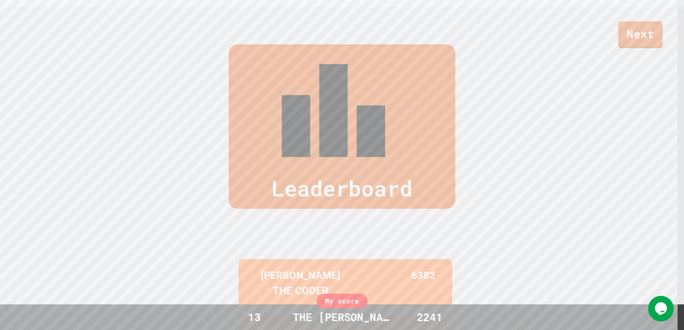
scroll to position [356, 0]
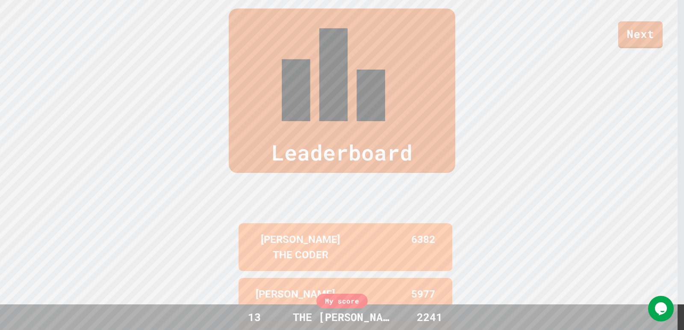
click at [342, 308] on div "My score" at bounding box center [341, 301] width 51 height 15
click at [433, 323] on div "2241" at bounding box center [430, 317] width 60 height 16
drag, startPoint x: 461, startPoint y: 316, endPoint x: 376, endPoint y: 324, distance: 85.4
click at [376, 324] on div "My score 13 THE [PERSON_NAME] 2241" at bounding box center [342, 318] width 684 height 26
